Goal: Information Seeking & Learning: Compare options

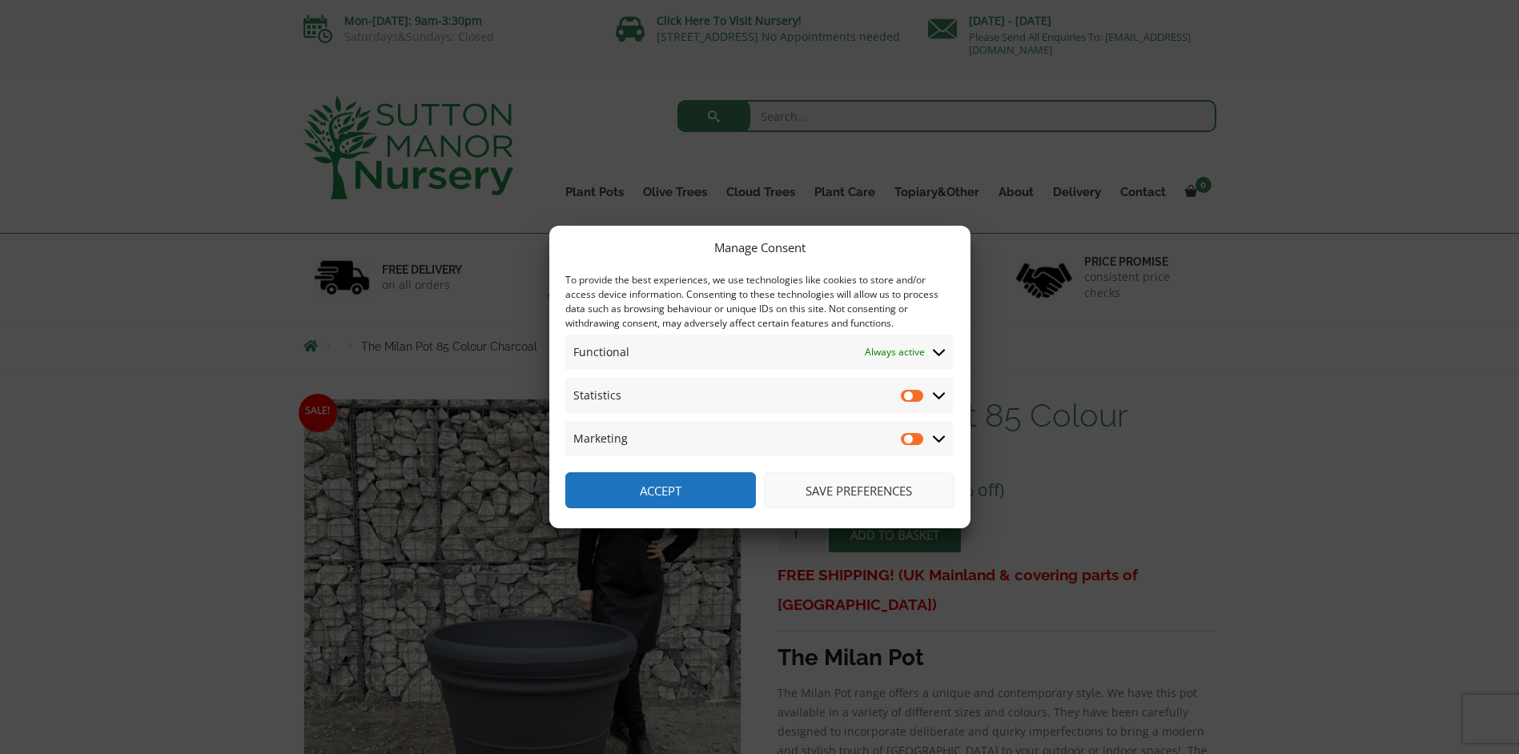
click at [874, 492] on button "Save preferences" at bounding box center [859, 490] width 191 height 36
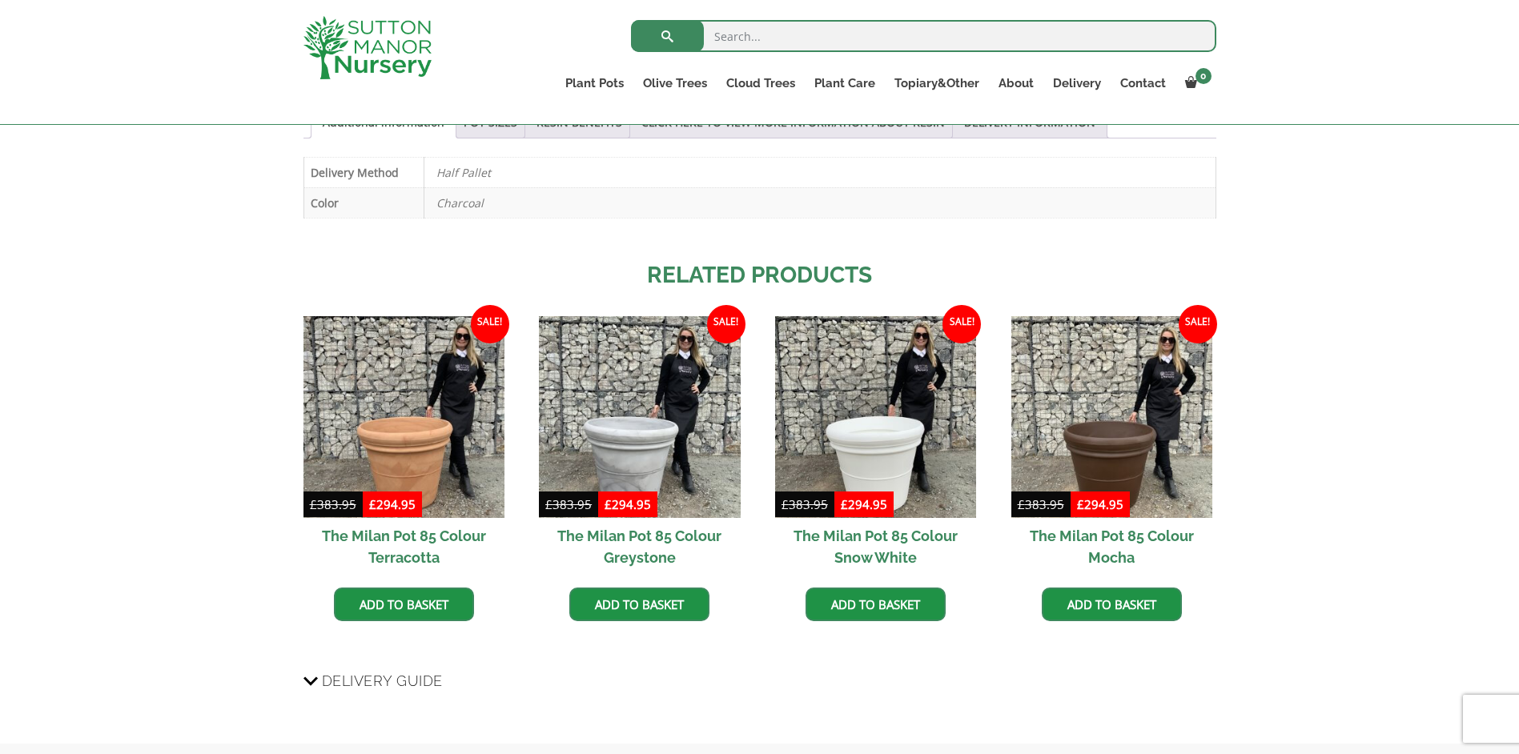
scroll to position [968, 0]
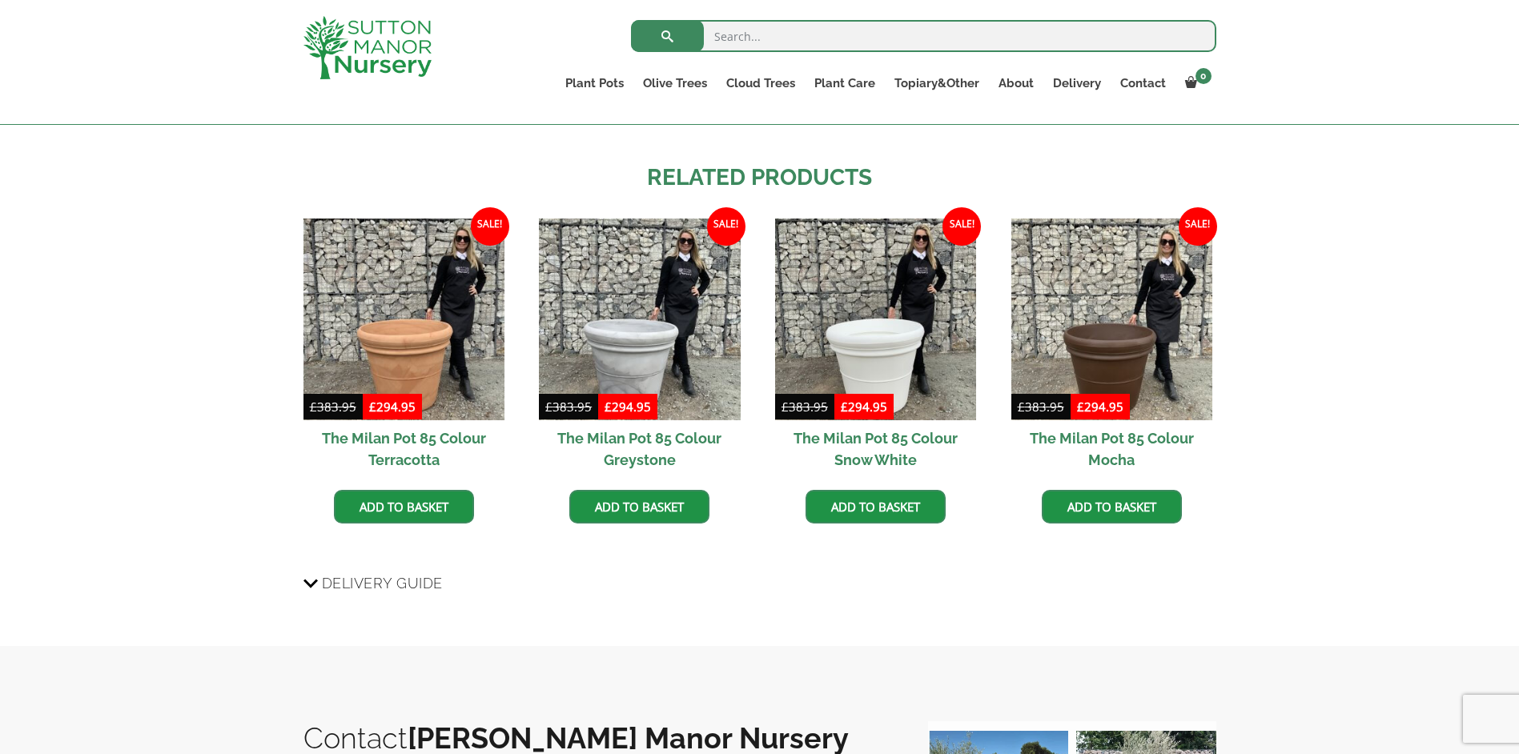
click at [406, 437] on h2 "The Milan Pot 85 Colour Terracotta" at bounding box center [403, 449] width 201 height 58
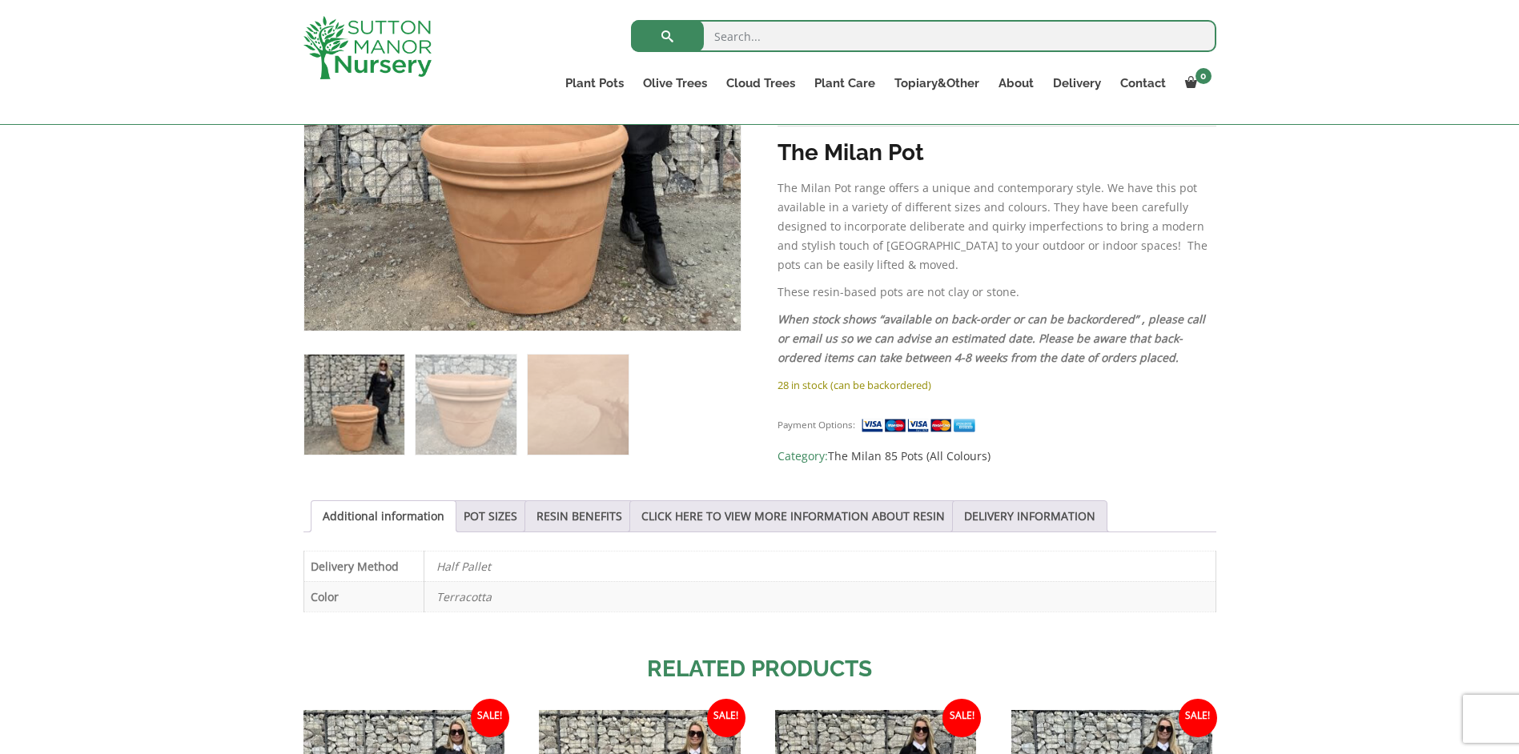
scroll to position [497, 0]
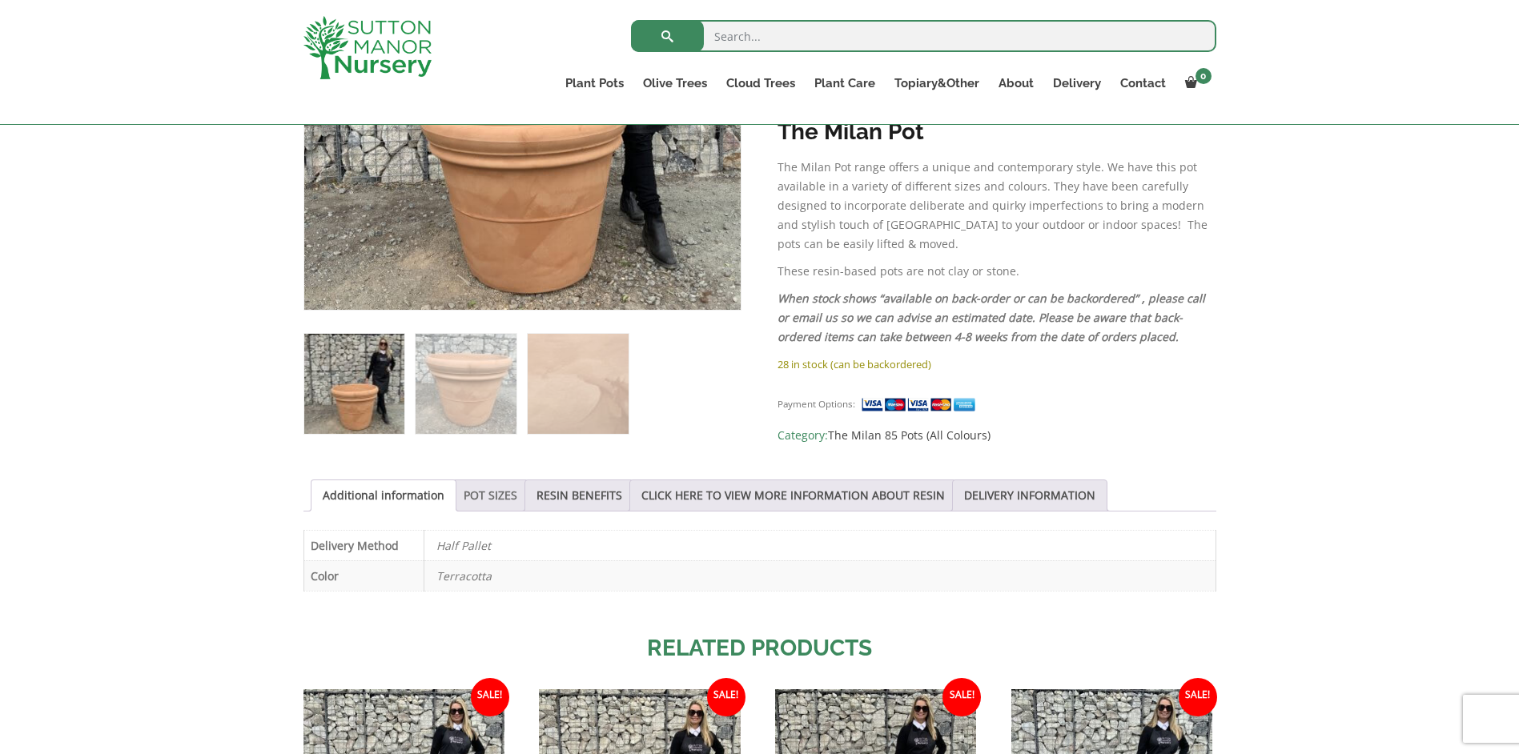
click at [490, 502] on link "POT SIZES" at bounding box center [491, 495] width 54 height 30
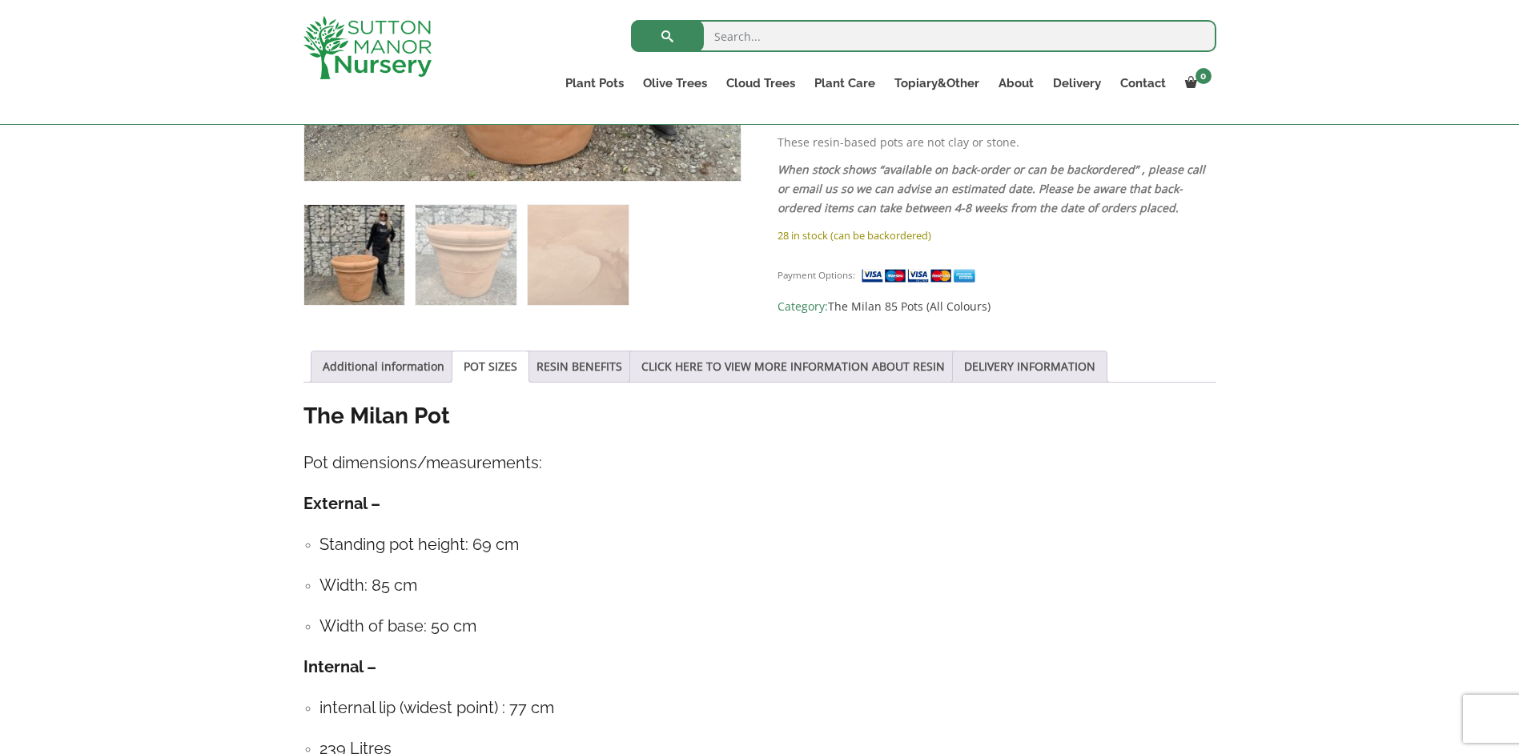
scroll to position [0, 0]
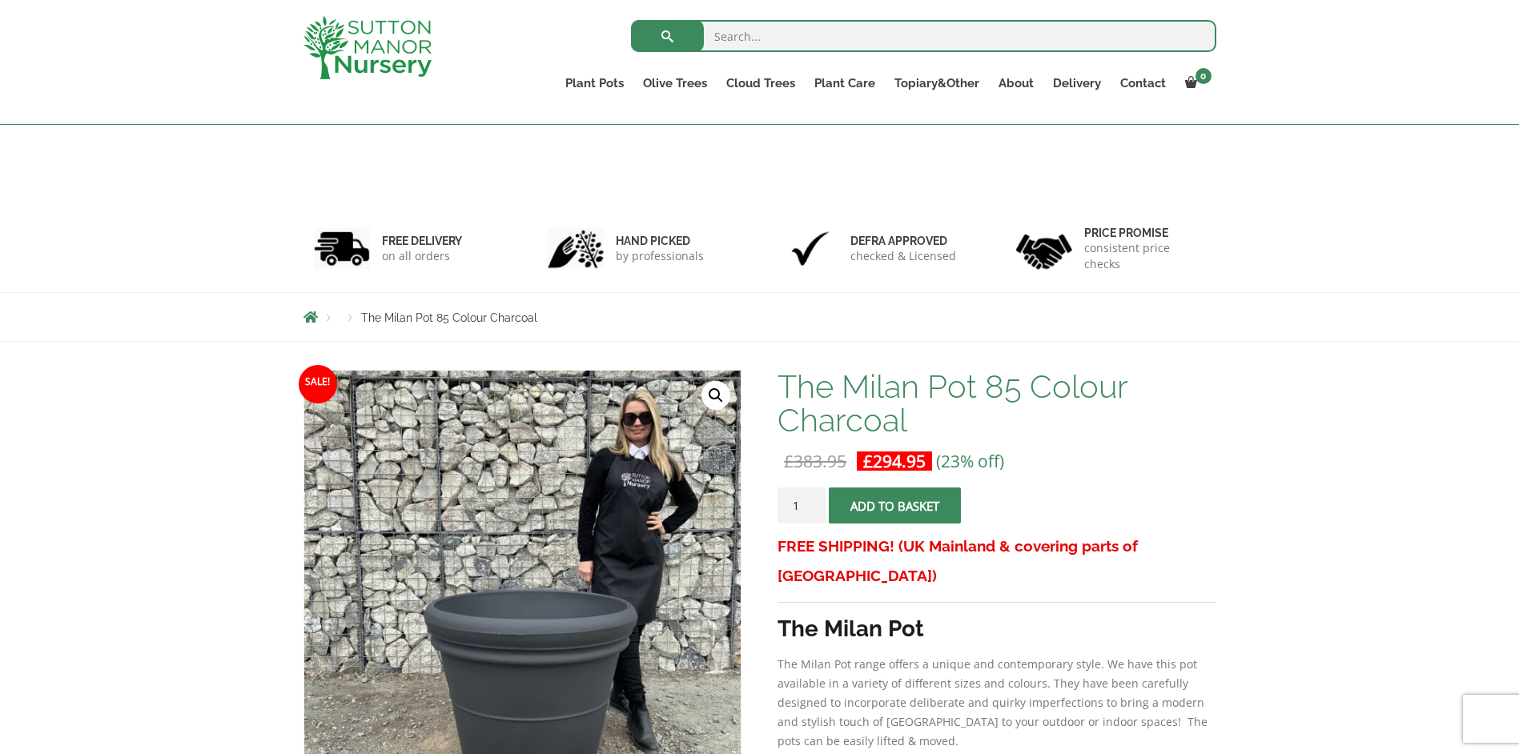
scroll to position [968, 0]
